Goal: Task Accomplishment & Management: Complete application form

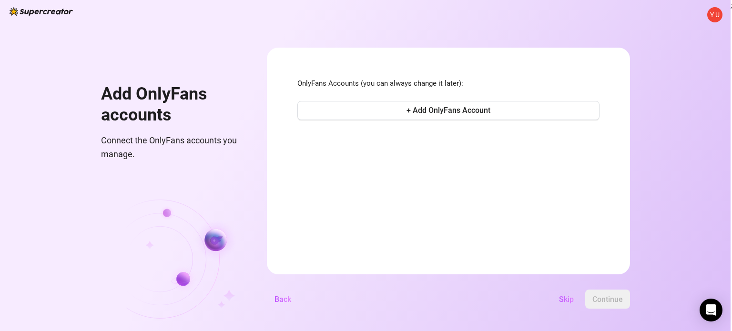
click at [721, 16] on span "Y U" at bounding box center [714, 14] width 15 height 15
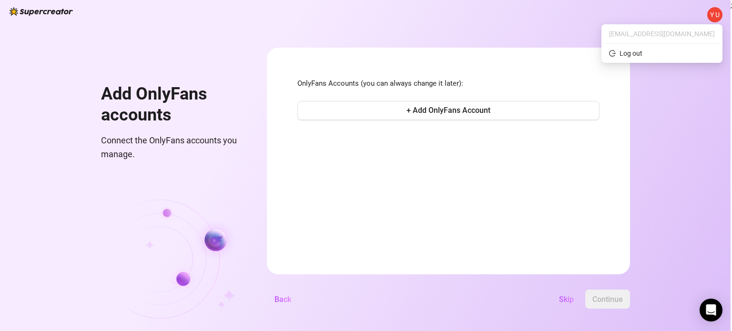
click at [677, 92] on div "Y U Add OnlyFans accounts Connect the OnlyFans accounts you manage. OnlyFans Ac…" at bounding box center [365, 165] width 731 height 331
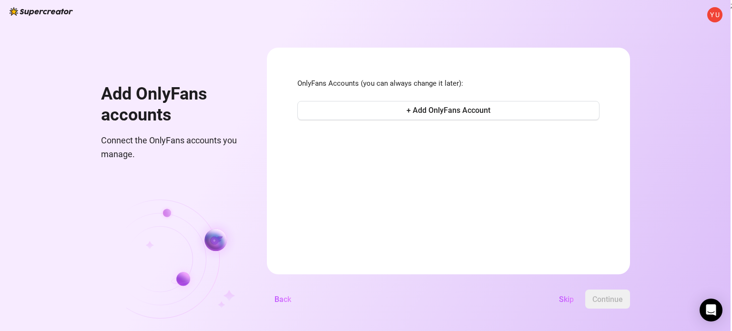
click at [717, 13] on span "Y U" at bounding box center [715, 15] width 10 height 10
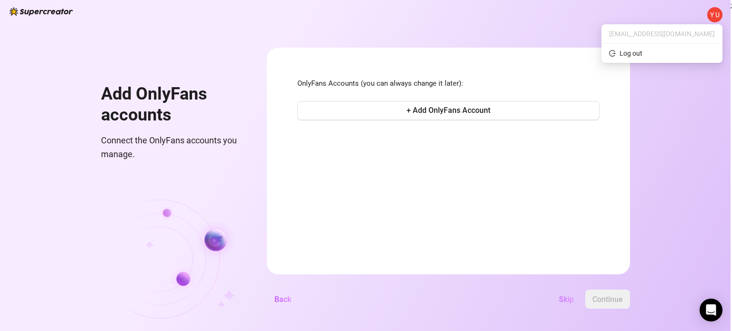
click at [566, 299] on span "Skip" at bounding box center [566, 299] width 15 height 9
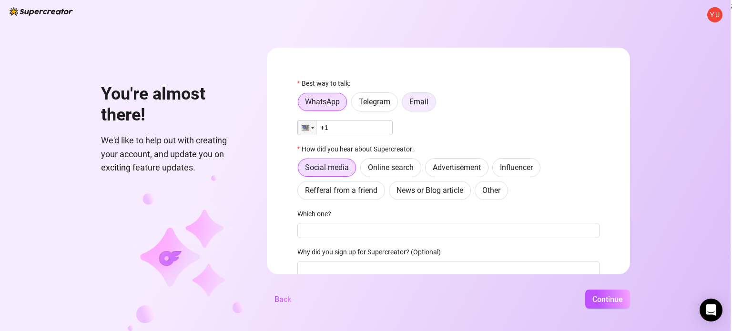
click at [413, 106] on span "Email" at bounding box center [418, 101] width 19 height 9
click at [405, 104] on input "Email" at bounding box center [405, 104] width 0 height 0
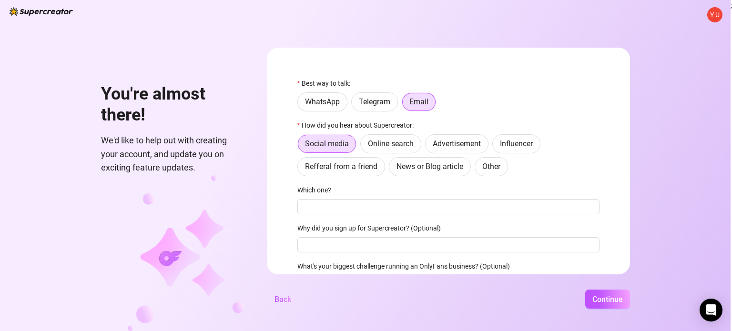
click at [712, 17] on span "Y U" at bounding box center [715, 15] width 10 height 10
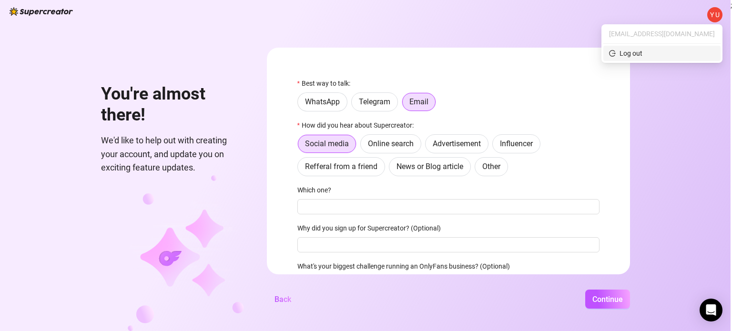
click at [642, 52] on div "Log out" at bounding box center [631, 53] width 23 height 10
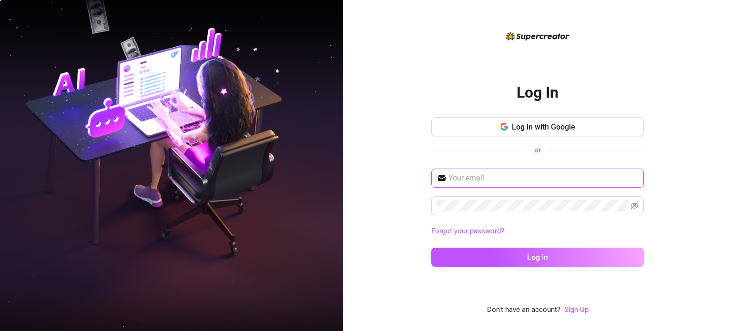
type input "yuri32635@gmail.com"
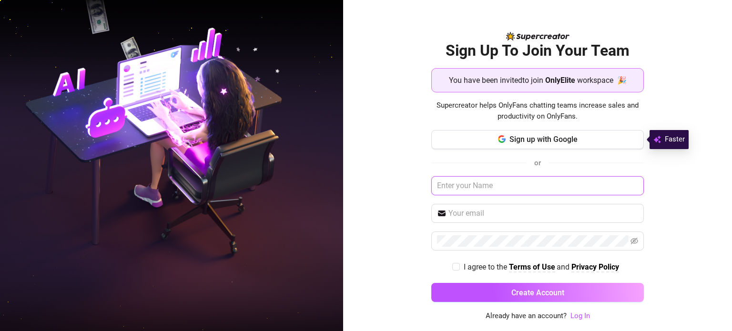
click at [510, 189] on input "text" at bounding box center [537, 185] width 213 height 19
type input "ט"
type input "yuri kravtsov1"
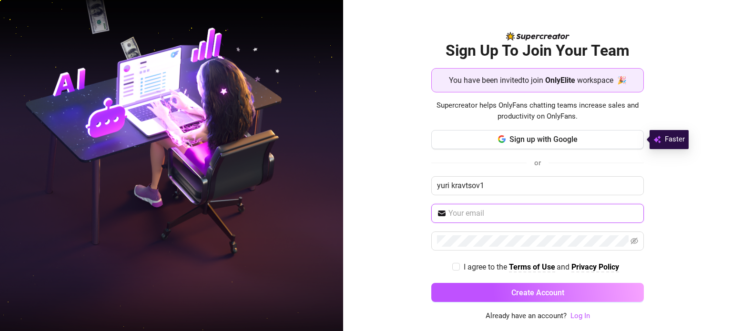
click at [518, 208] on input "text" at bounding box center [543, 213] width 190 height 11
type input "yurialmog2@gmail.com"
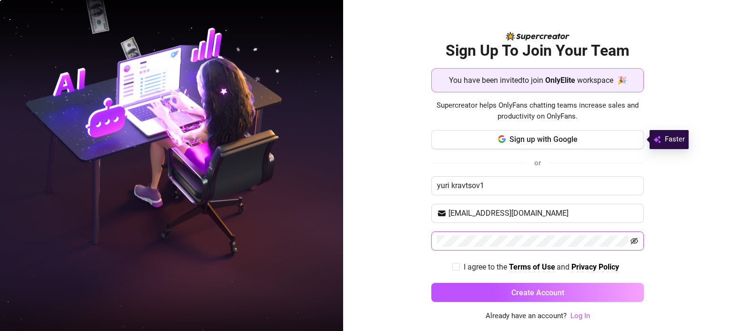
click at [635, 241] on icon "eye-invisible" at bounding box center [635, 242] width 2 height 2
click at [454, 265] on input "I agree to the Terms of Use and Privacy Policy" at bounding box center [455, 266] width 7 height 7
checkbox input "true"
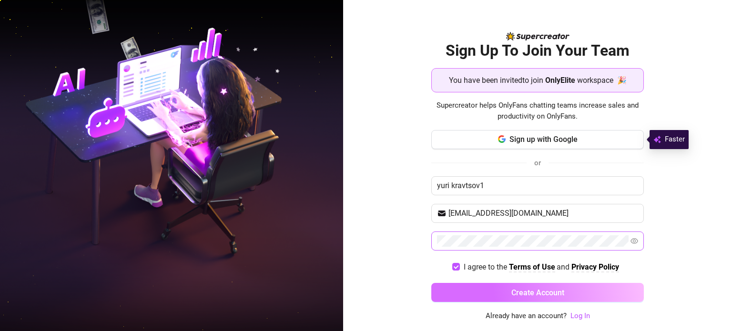
click at [468, 292] on button "Create Account" at bounding box center [537, 292] width 213 height 19
